Goal: Navigation & Orientation: Find specific page/section

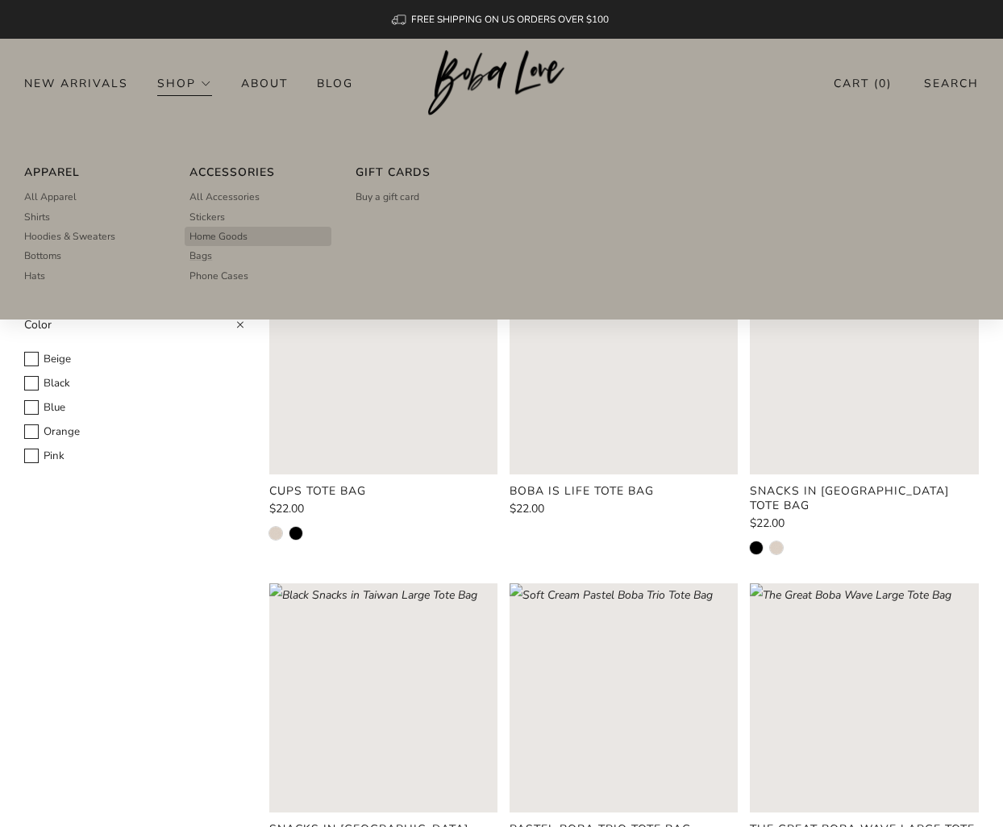
click at [219, 232] on span "Home Goods" at bounding box center [219, 236] width 58 height 15
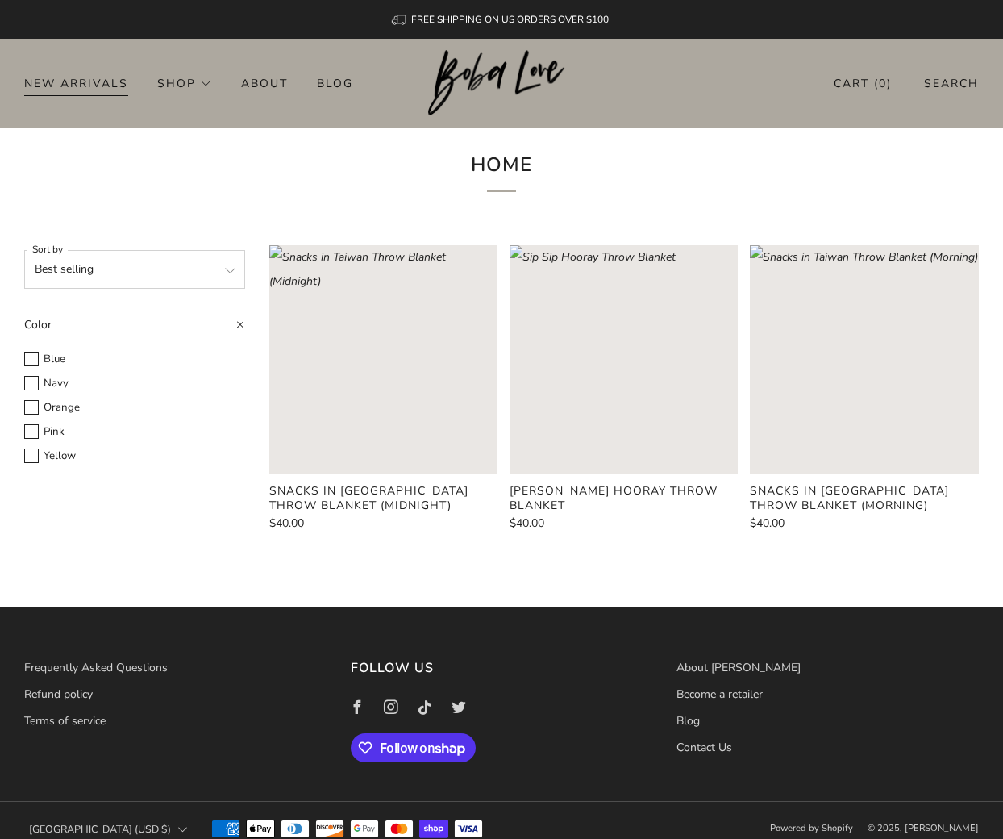
click at [77, 77] on link "New Arrivals" at bounding box center [76, 83] width 104 height 26
